Goal: Find specific page/section: Find specific page/section

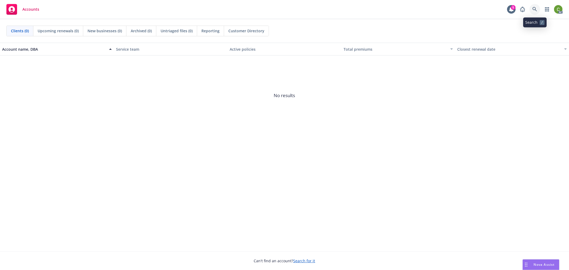
click at [536, 12] on link at bounding box center [534, 9] width 11 height 11
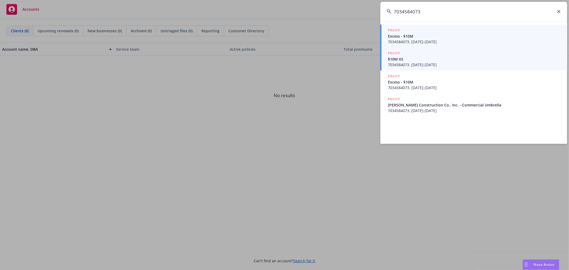
type input "7034584073"
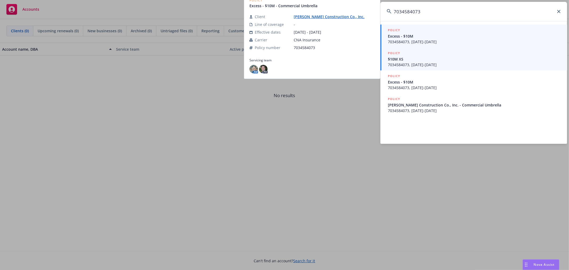
click at [442, 64] on span "7034584073, [DATE]-[DATE]" at bounding box center [474, 65] width 173 height 6
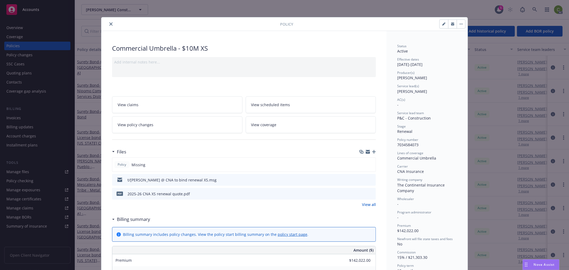
drag, startPoint x: 107, startPoint y: 26, endPoint x: 209, endPoint y: 36, distance: 101.7
click at [108, 26] on button "close" at bounding box center [111, 24] width 6 height 6
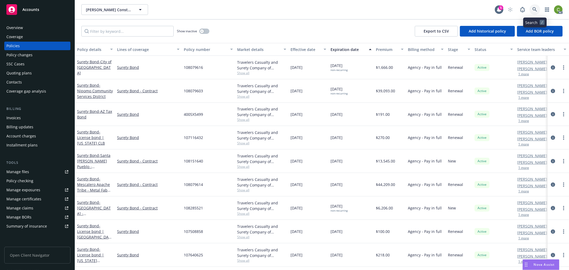
click at [530, 9] on link at bounding box center [534, 9] width 11 height 11
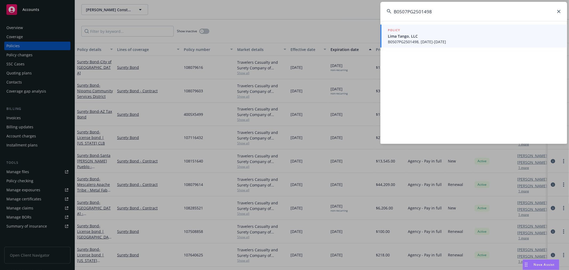
type input "B0507PG2501498"
click at [445, 38] on span "Lima Tango, LLC" at bounding box center [474, 36] width 173 height 6
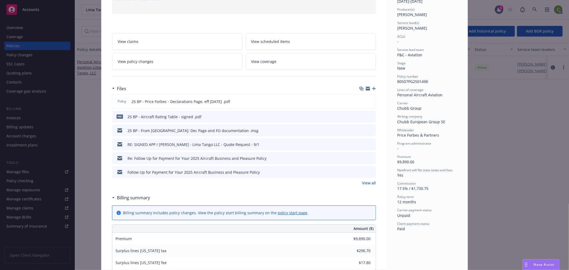
scroll to position [59, 0]
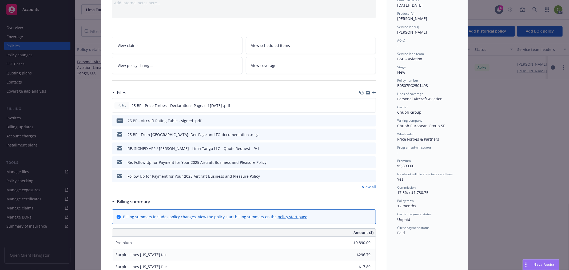
click at [364, 185] on link "View all" at bounding box center [369, 187] width 14 height 6
